Goal: Information Seeking & Learning: Learn about a topic

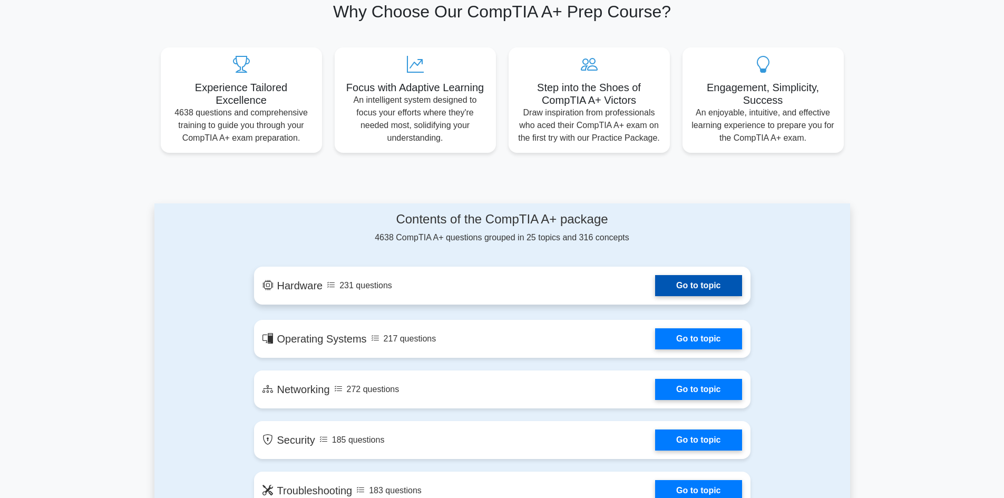
scroll to position [369, 0]
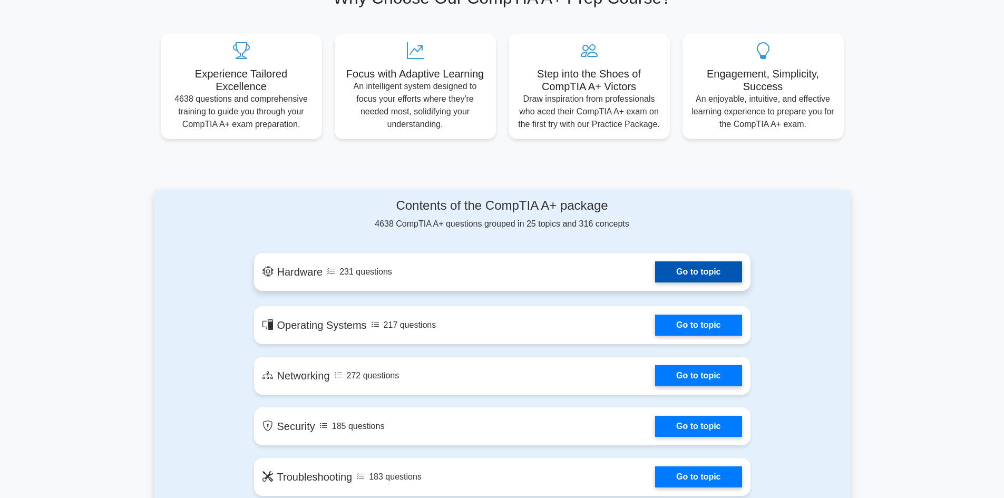
click at [655, 261] on link "Go to topic" at bounding box center [698, 271] width 86 height 21
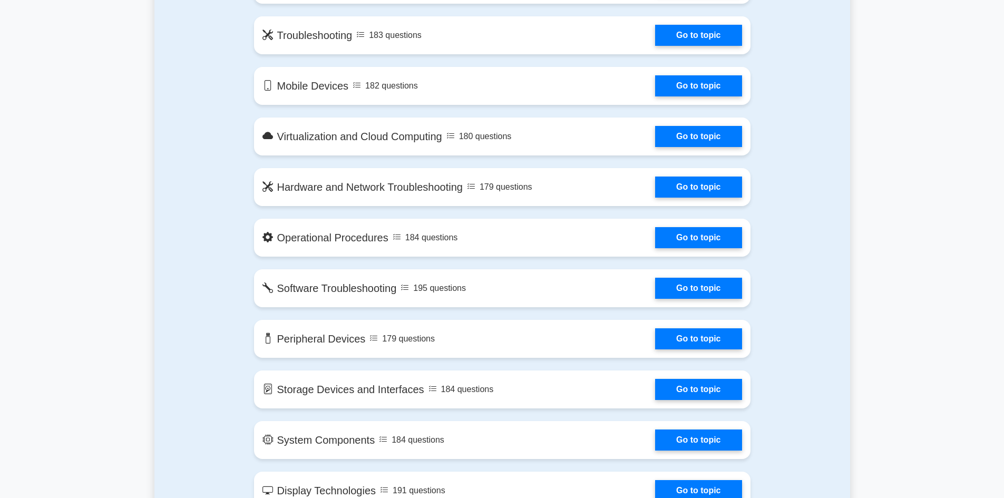
scroll to position [0, 0]
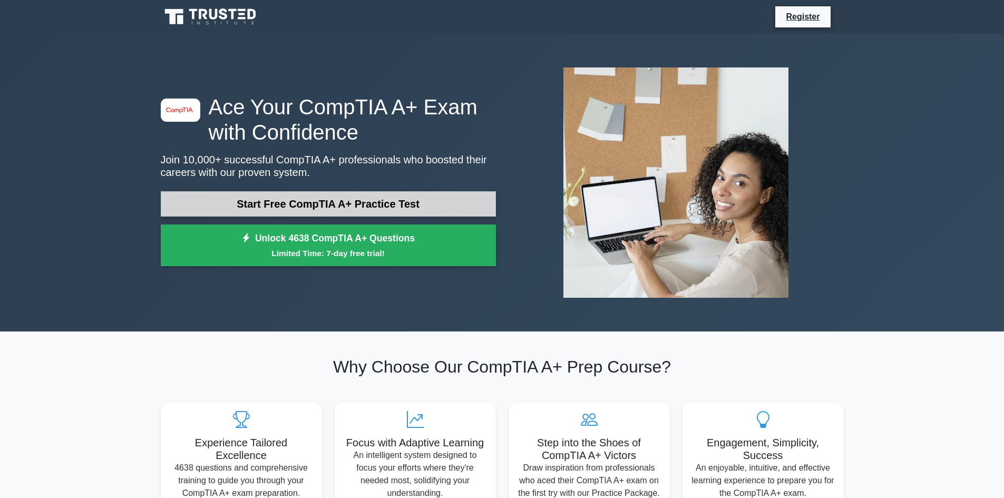
click at [302, 191] on link "Start Free CompTIA A+ Practice Test" at bounding box center [328, 203] width 335 height 25
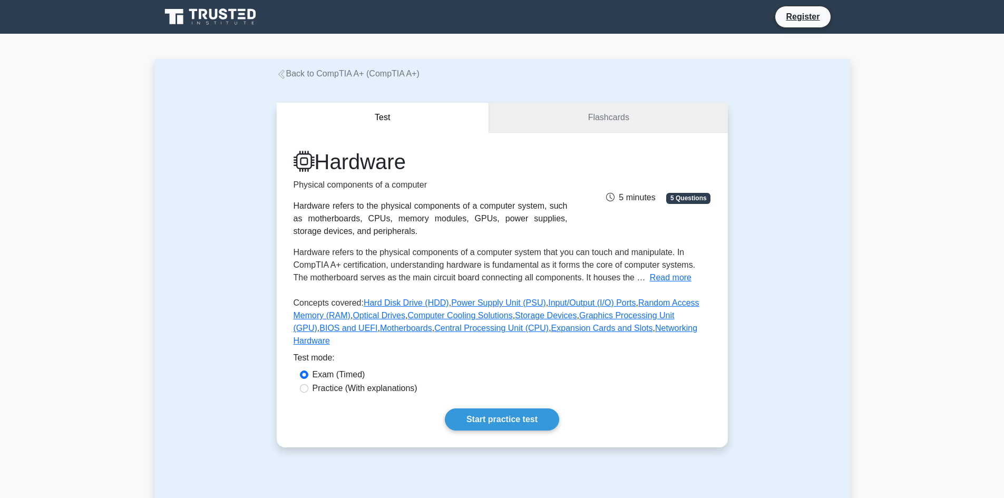
click at [601, 114] on link "Flashcards" at bounding box center [608, 118] width 238 height 30
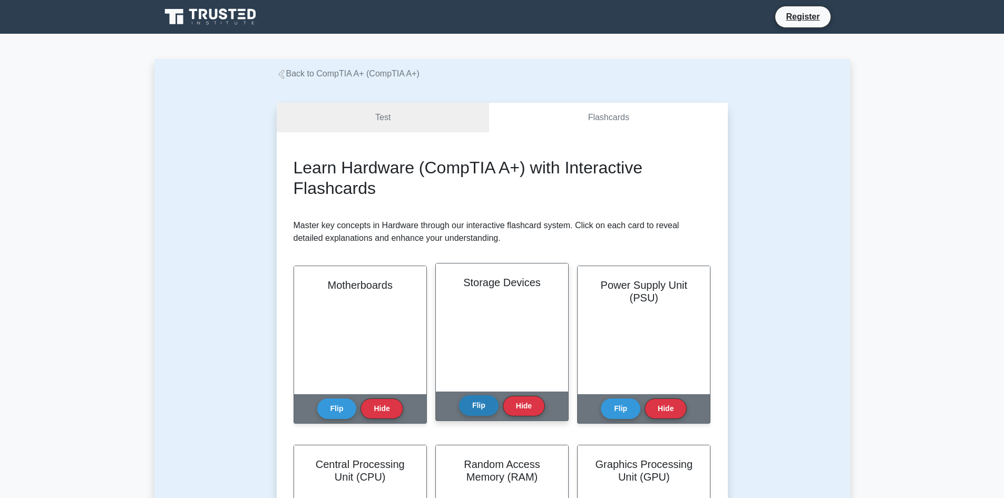
click at [475, 397] on button "Flip" at bounding box center [479, 405] width 40 height 21
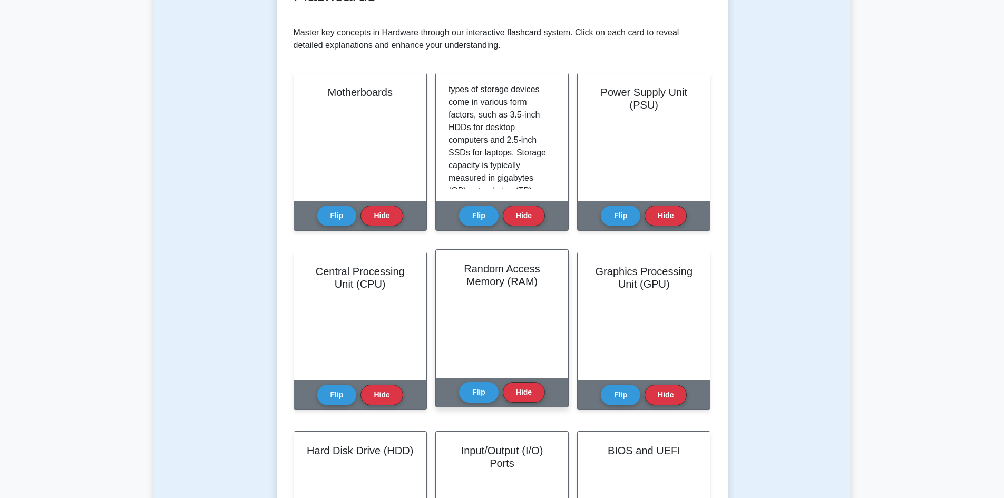
scroll to position [211, 0]
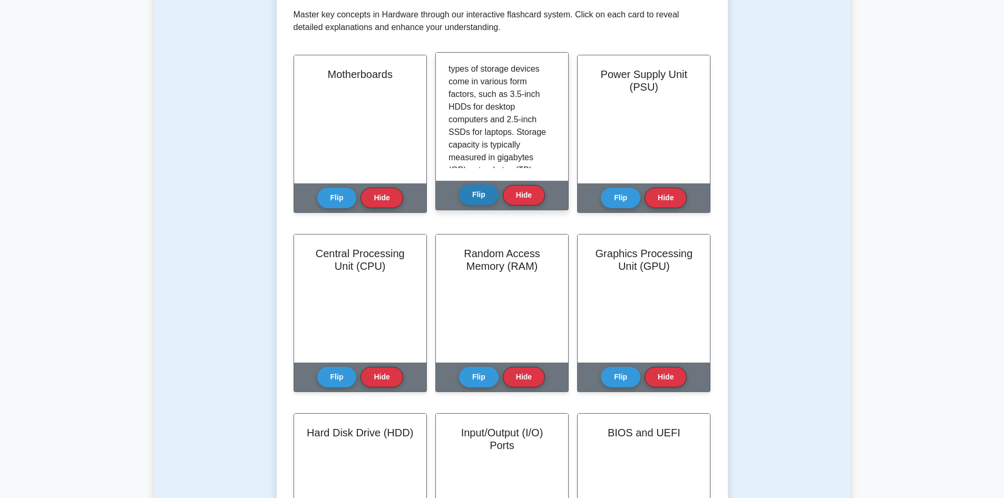
click at [478, 189] on button "Flip" at bounding box center [479, 194] width 40 height 21
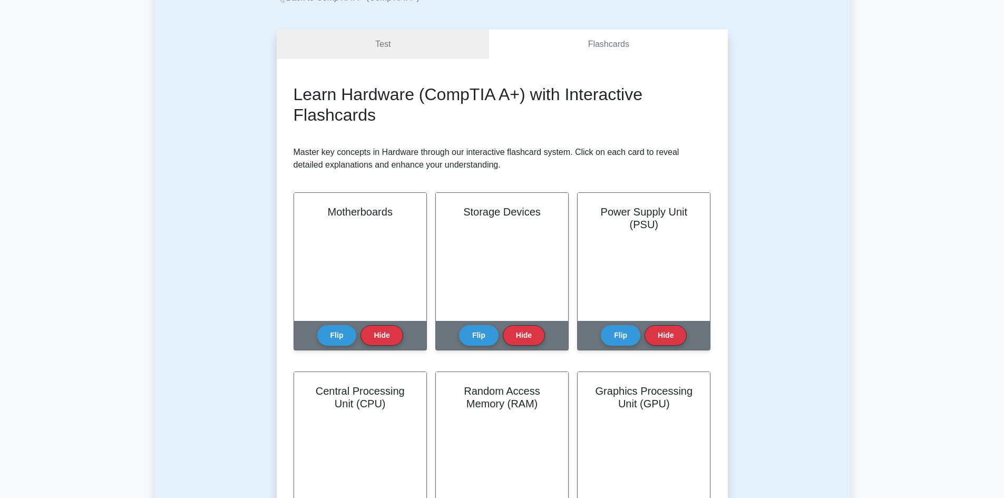
scroll to position [53, 0]
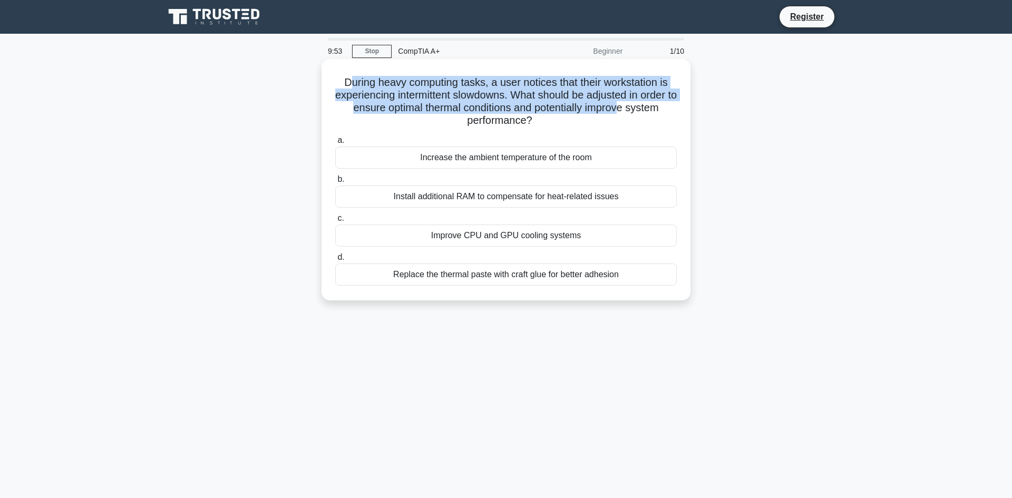
drag, startPoint x: 345, startPoint y: 79, endPoint x: 663, endPoint y: 109, distance: 319.1
click at [663, 109] on h5 "During heavy computing tasks, a user notices that their workstation is experien…" at bounding box center [506, 102] width 344 height 52
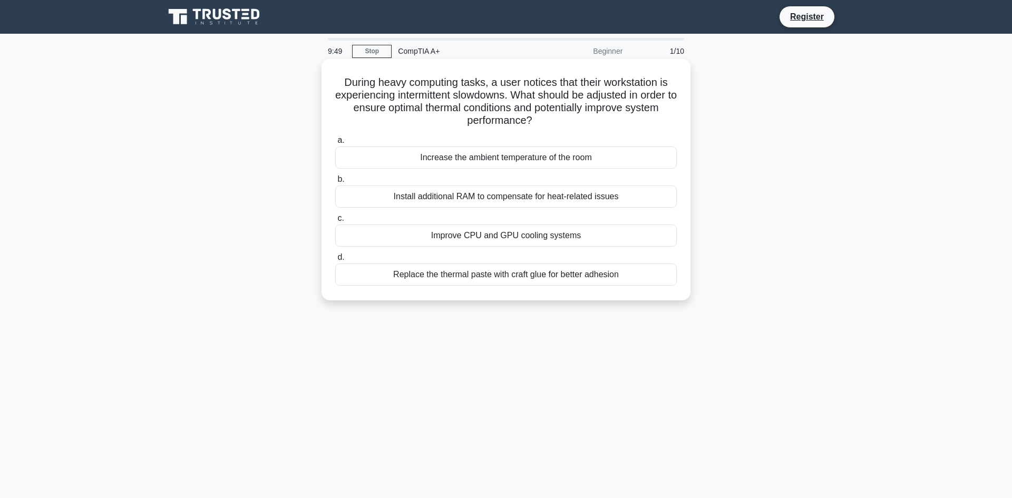
drag, startPoint x: 558, startPoint y: 119, endPoint x: 338, endPoint y: 68, distance: 226.1
click at [338, 68] on div "During heavy computing tasks, a user notices that their workstation is experien…" at bounding box center [506, 179] width 360 height 233
click at [400, 126] on div "During heavy computing tasks, a user notices that their workstation is experien…" at bounding box center [506, 179] width 360 height 233
click at [439, 233] on div "Improve CPU and GPU cooling systems" at bounding box center [505, 235] width 341 height 22
click at [335, 222] on input "c. Improve CPU and GPU cooling systems" at bounding box center [335, 218] width 0 height 7
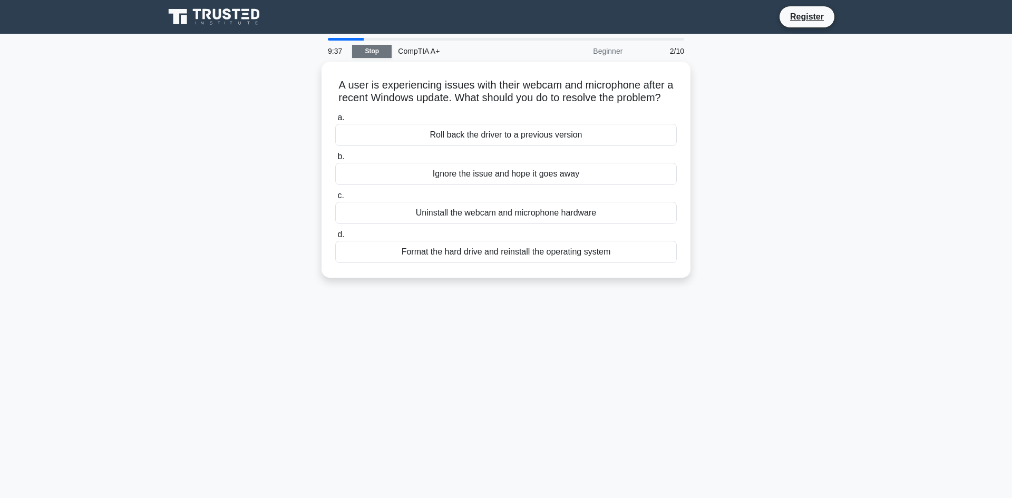
click at [371, 45] on link "Stop" at bounding box center [372, 51] width 40 height 13
